Goal: Find specific page/section: Find specific page/section

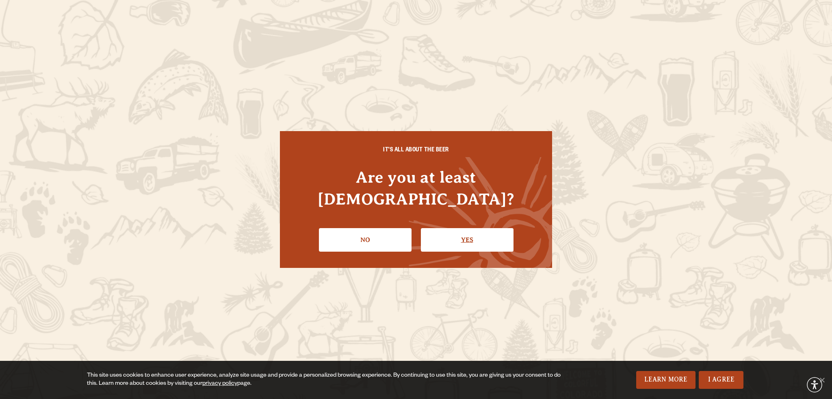
click at [457, 232] on link "Yes" at bounding box center [467, 240] width 93 height 24
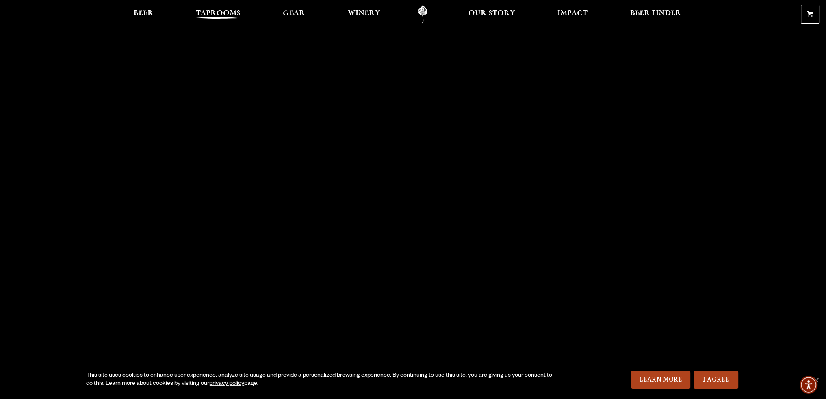
click at [214, 11] on span "Taprooms" at bounding box center [218, 13] width 45 height 6
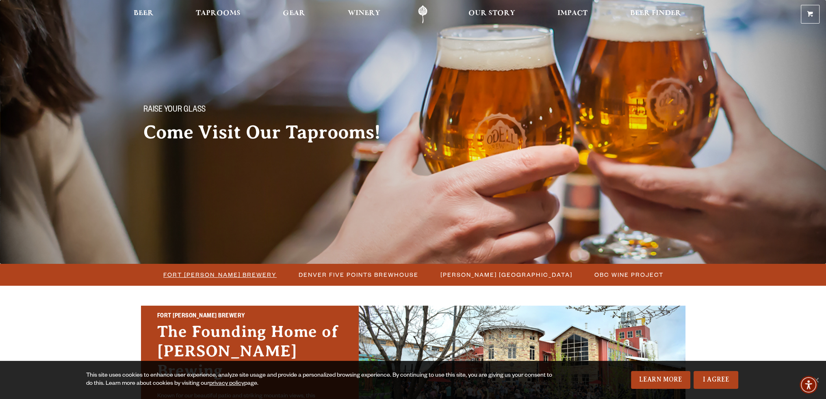
click at [229, 272] on span "Fort [PERSON_NAME] Brewery" at bounding box center [219, 275] width 113 height 12
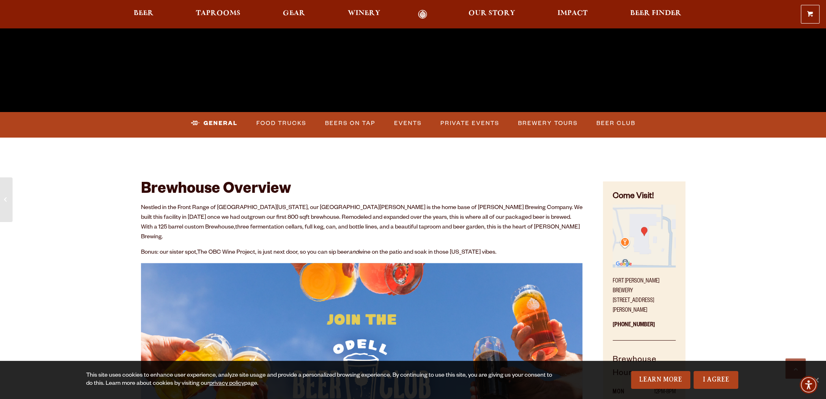
scroll to position [325, 0]
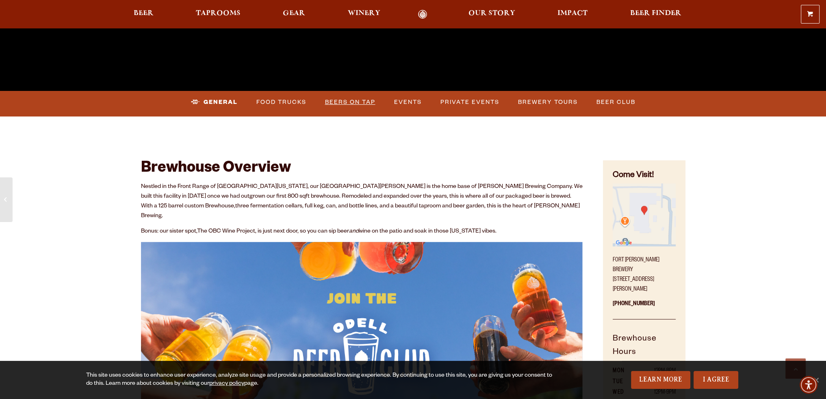
click at [350, 102] on link "Beers on Tap" at bounding box center [350, 102] width 57 height 19
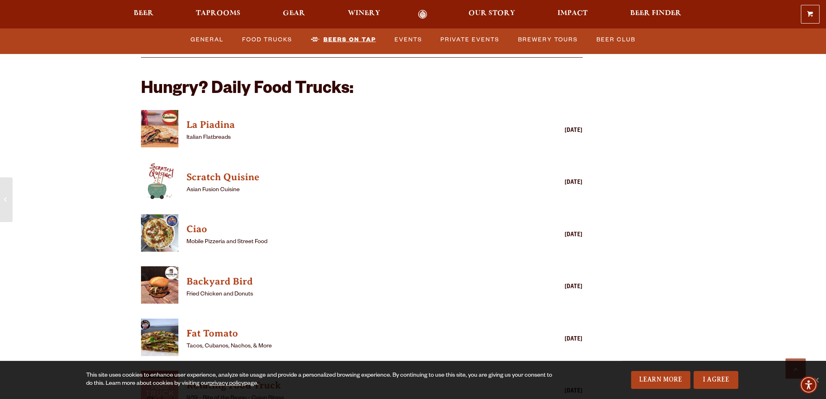
scroll to position [2227, 0]
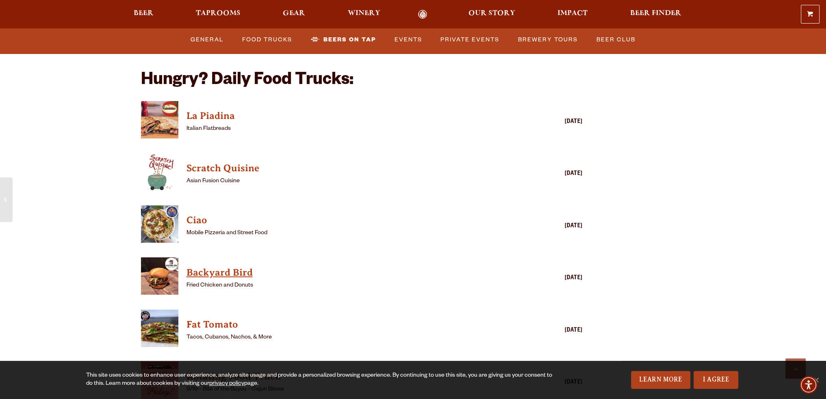
click at [247, 266] on h4 "Backyard Bird" at bounding box center [349, 272] width 327 height 13
